Goal: Task Accomplishment & Management: Manage account settings

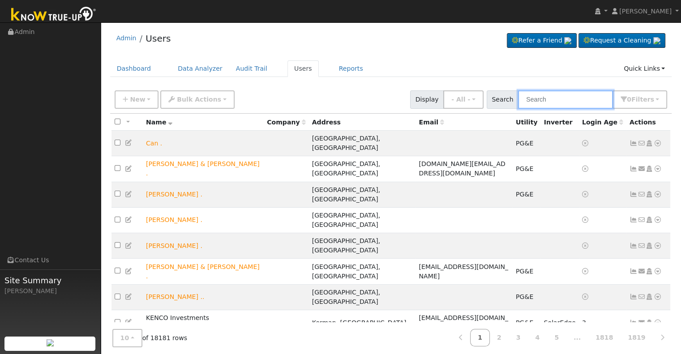
click at [545, 96] on input "text" at bounding box center [565, 100] width 95 height 18
paste input "Juan & Rebecca Padilla"
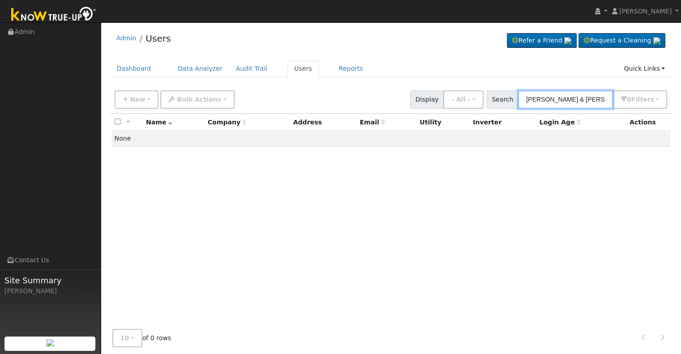
click at [581, 100] on input "Juan & Rebecca Padilla" at bounding box center [565, 100] width 95 height 18
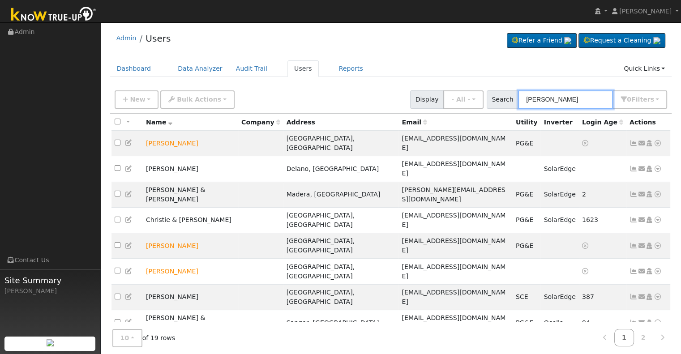
paste input "Juan & Rebecca Padilla"
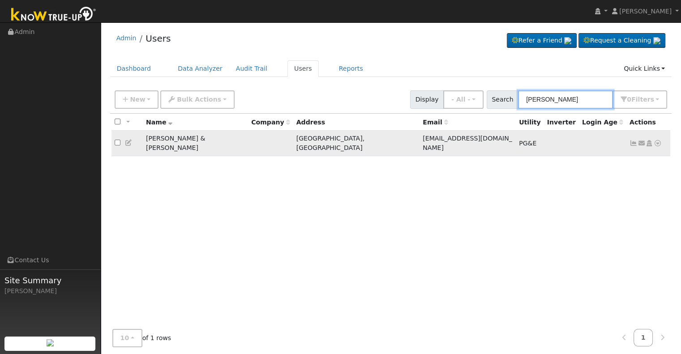
type input "Juan Padilla"
click at [633, 140] on icon at bounding box center [634, 143] width 8 height 6
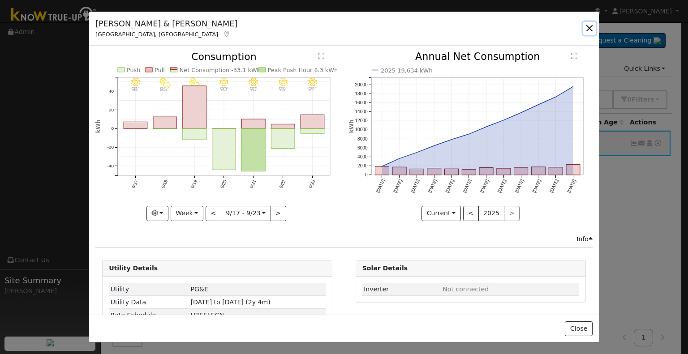
click at [588, 27] on button "button" at bounding box center [589, 28] width 13 height 13
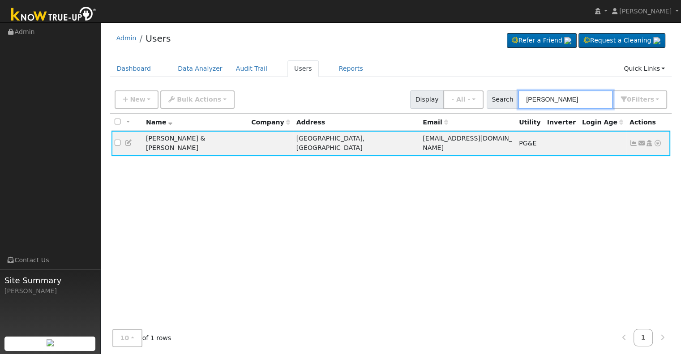
drag, startPoint x: 585, startPoint y: 100, endPoint x: 496, endPoint y: 108, distance: 89.4
click at [496, 108] on div "Search Juan Padilla 0 Filter s Role Show - All - Show Leads Admin Billing Admin…" at bounding box center [577, 100] width 181 height 18
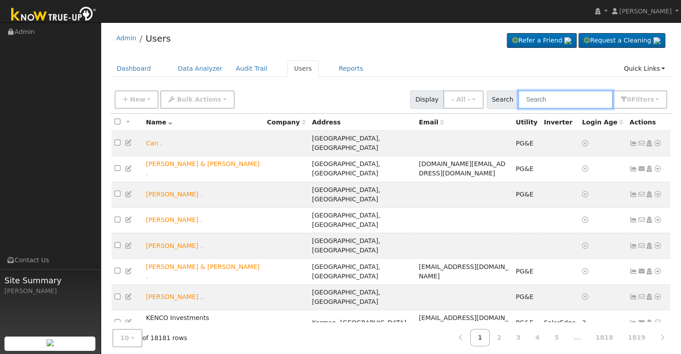
click at [556, 96] on input "text" at bounding box center [565, 100] width 95 height 18
paste input "[PERSON_NAME]"
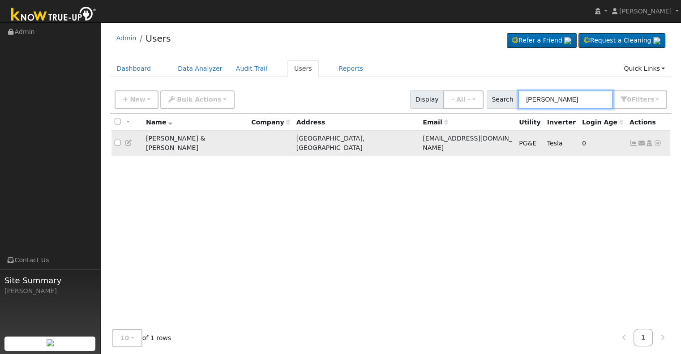
type input "[PERSON_NAME]"
click at [634, 140] on icon at bounding box center [634, 143] width 8 height 6
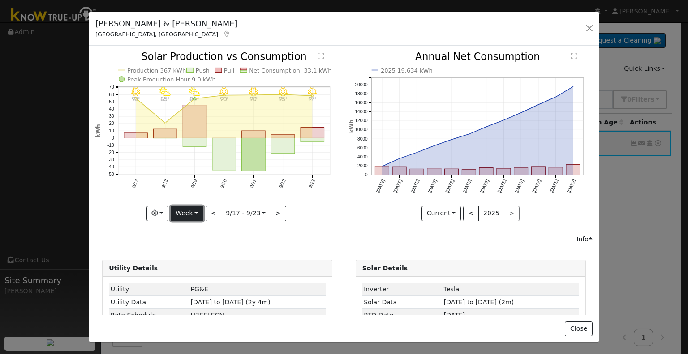
click at [192, 212] on button "Week" at bounding box center [187, 213] width 33 height 15
click at [263, 235] on div "Info" at bounding box center [344, 239] width 507 height 9
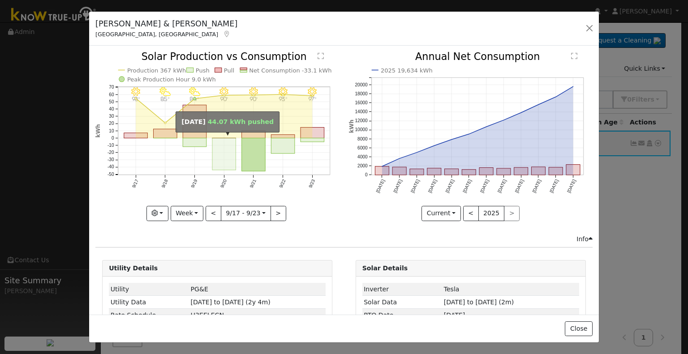
click at [222, 144] on rect "onclick=""" at bounding box center [224, 154] width 24 height 32
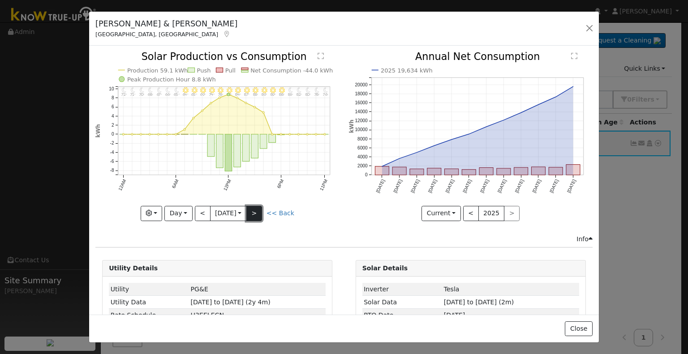
click at [253, 207] on button ">" at bounding box center [254, 213] width 16 height 15
click at [257, 213] on button ">" at bounding box center [254, 213] width 16 height 15
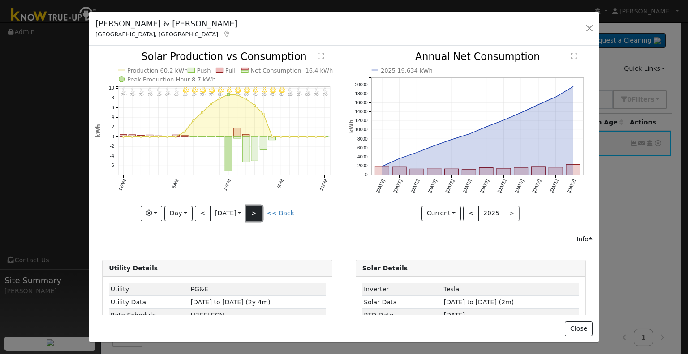
click at [260, 209] on button ">" at bounding box center [254, 213] width 16 height 15
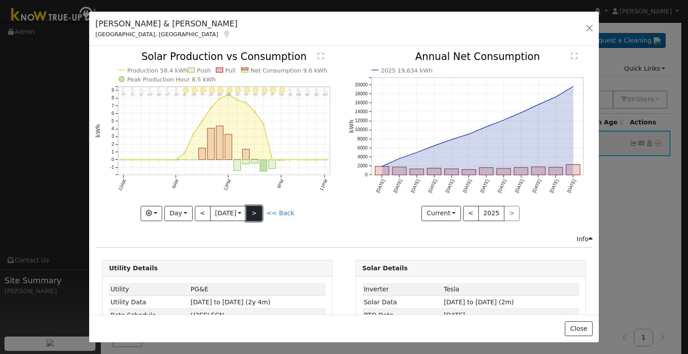
click at [260, 209] on button ">" at bounding box center [254, 213] width 16 height 15
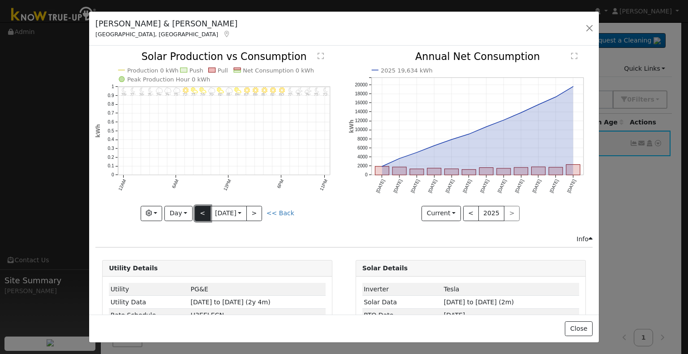
click at [199, 213] on button "<" at bounding box center [203, 213] width 16 height 15
type input "2025-09-23"
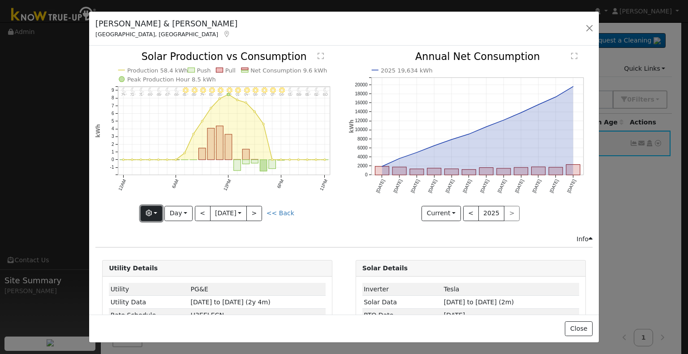
click at [159, 210] on button "button" at bounding box center [152, 213] width 22 height 15
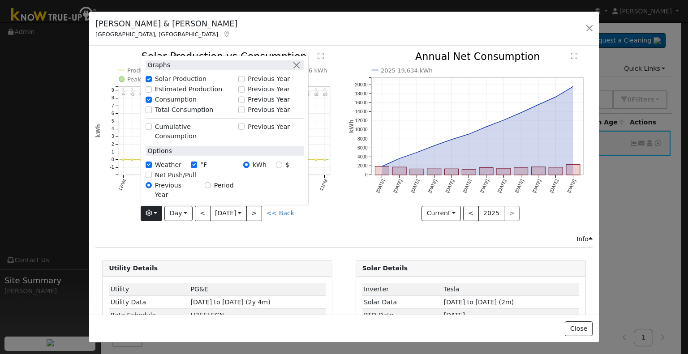
click at [324, 32] on div "Rebecca & Juan Padilla Fresno, CA Default Account Default Account 4146 West Mic…" at bounding box center [344, 29] width 510 height 34
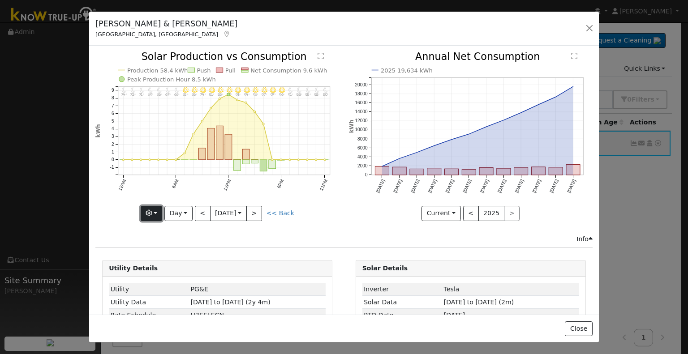
click at [150, 214] on icon "button" at bounding box center [149, 213] width 6 height 6
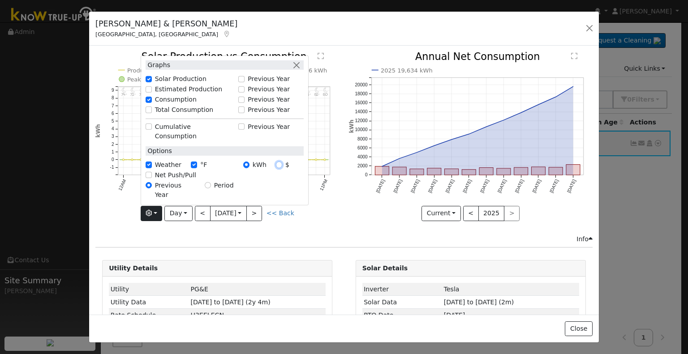
click at [280, 168] on input "$" at bounding box center [279, 165] width 6 height 6
radio input "true"
radio input "false"
click at [333, 204] on icon "11PM - Clear 80° 10PM - Clear 82° 9PM - Clear 85° 8PM - Clear 88° 7PM - Clear 9…" at bounding box center [217, 136] width 244 height 168
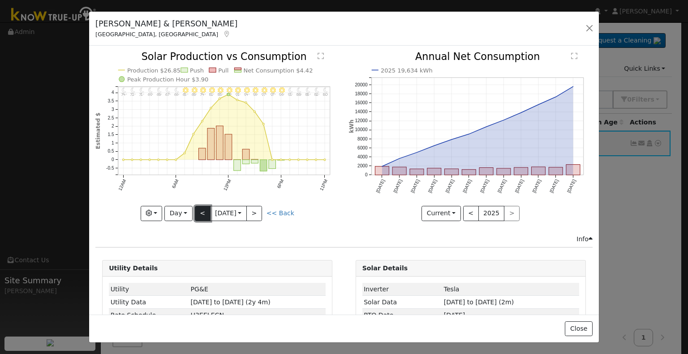
click at [204, 207] on button "<" at bounding box center [203, 213] width 16 height 15
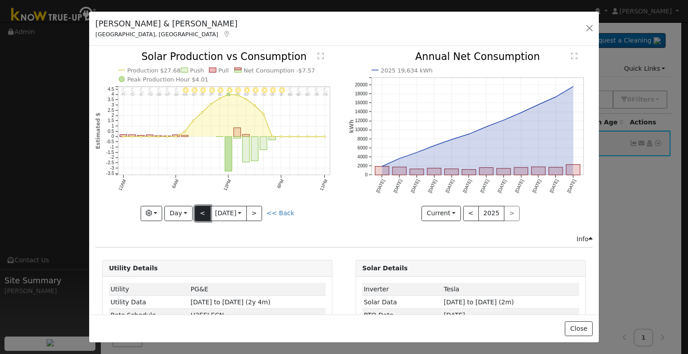
click at [201, 211] on button "<" at bounding box center [203, 213] width 16 height 15
type input "2025-09-21"
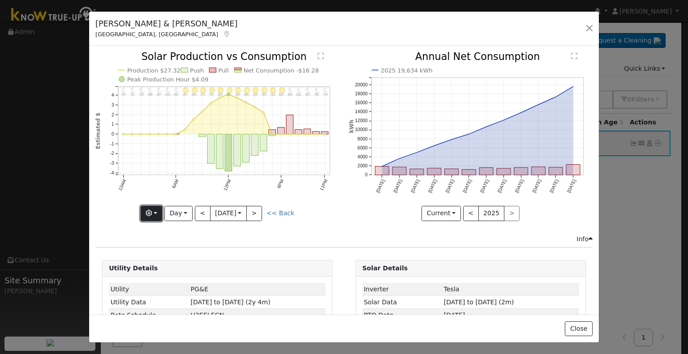
click at [154, 206] on button "button" at bounding box center [152, 213] width 22 height 15
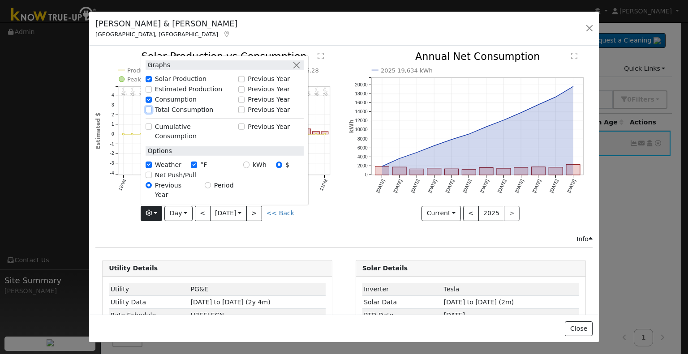
click at [150, 113] on input "Total Consumption" at bounding box center [149, 110] width 6 height 6
checkbox input "true"
click at [122, 235] on div "Info" at bounding box center [344, 239] width 507 height 9
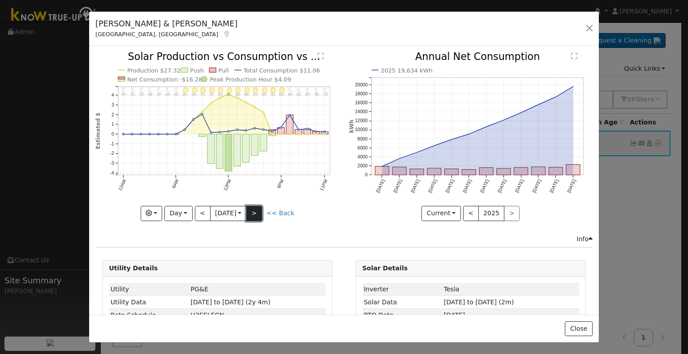
click at [258, 213] on button ">" at bounding box center [254, 213] width 16 height 15
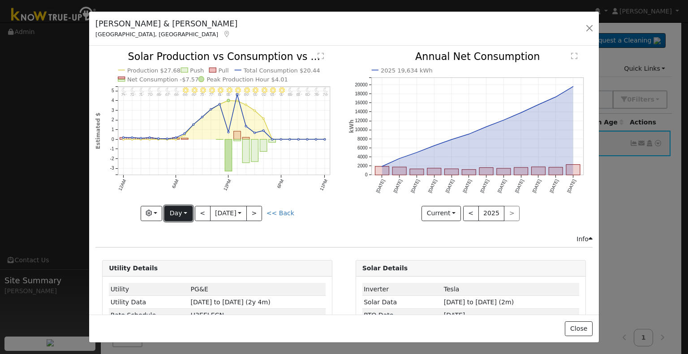
click at [177, 214] on button "Day" at bounding box center [178, 213] width 28 height 15
click at [187, 256] on link "Month" at bounding box center [196, 256] width 62 height 13
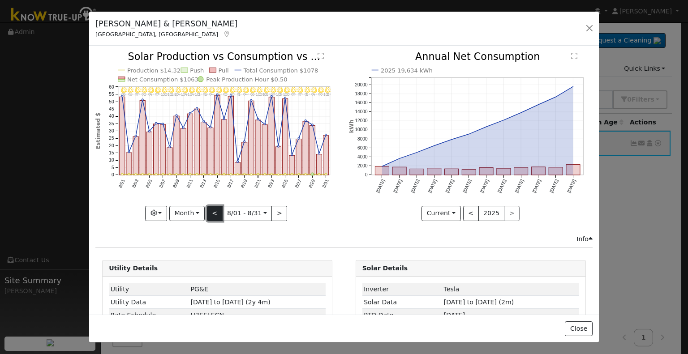
click at [219, 207] on button "<" at bounding box center [215, 213] width 16 height 15
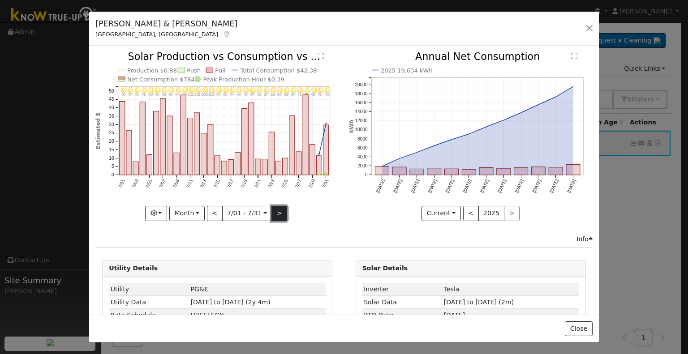
click at [278, 215] on button ">" at bounding box center [280, 213] width 16 height 15
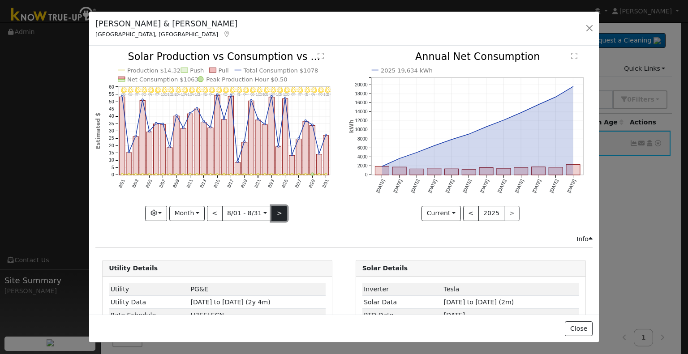
click at [278, 215] on button ">" at bounding box center [280, 213] width 16 height 15
type input "2025-09-01"
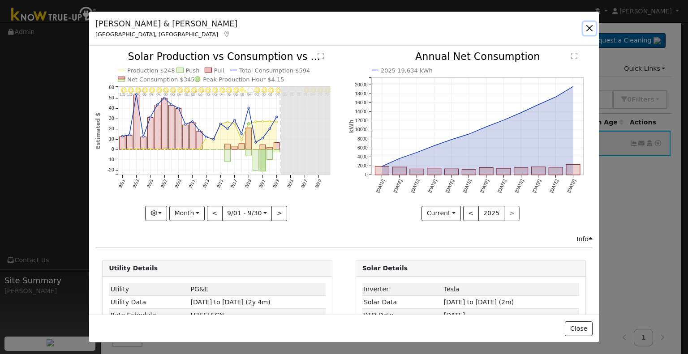
click at [589, 27] on button "button" at bounding box center [589, 28] width 13 height 13
